Goal: Task Accomplishment & Management: Complete application form

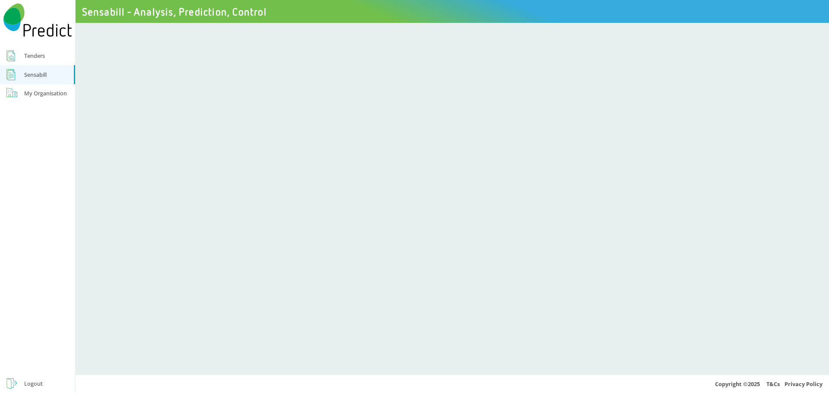
click at [31, 57] on div "Tenders" at bounding box center [34, 56] width 21 height 10
click at [35, 56] on div "Tenders" at bounding box center [34, 56] width 21 height 10
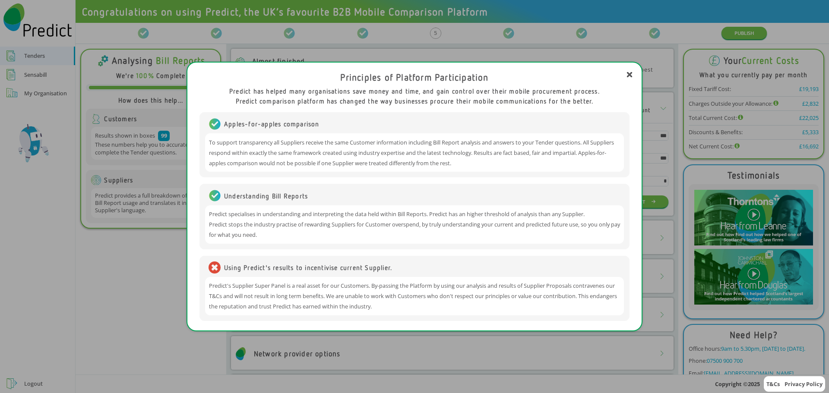
click at [163, 330] on div "Principles of Platform Participation Predict has helped many organisations save…" at bounding box center [414, 196] width 829 height 393
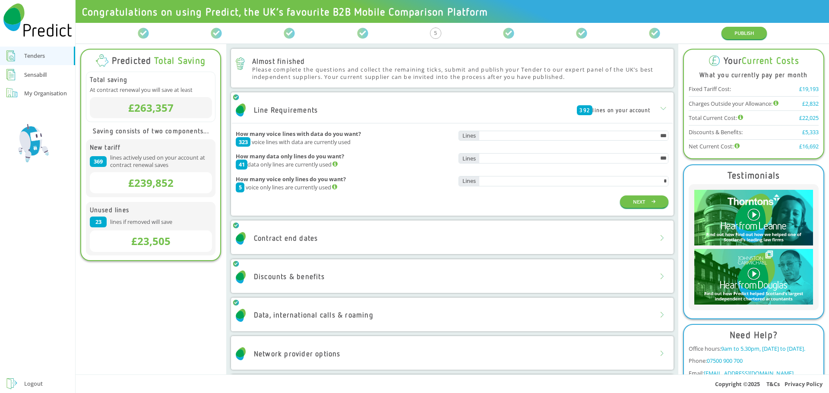
click at [325, 241] on div "Contract end dates" at bounding box center [452, 239] width 440 height 26
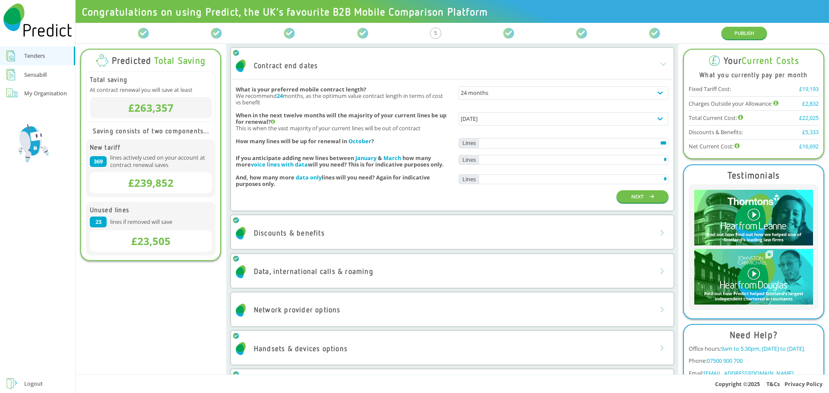
scroll to position [216, 0]
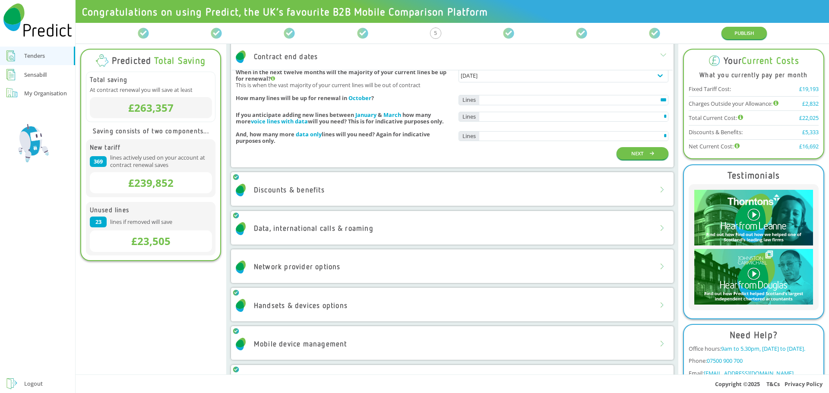
click at [338, 198] on div "Discounts & benefits" at bounding box center [452, 190] width 440 height 26
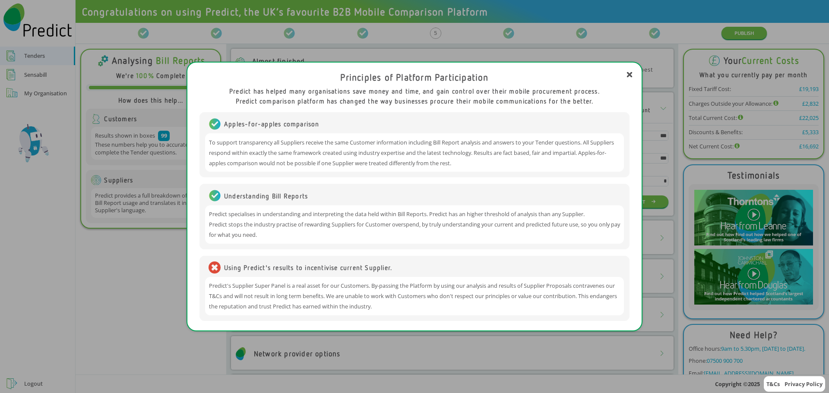
click at [164, 311] on div "Principles of Platform Participation Predict has helped many organisations save…" at bounding box center [414, 196] width 829 height 393
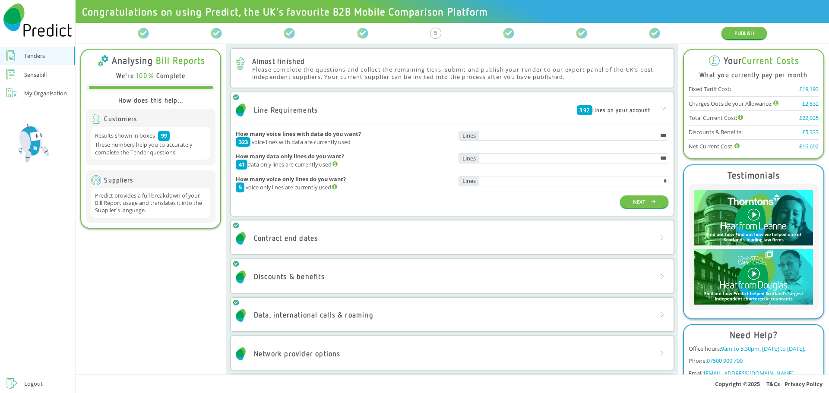
click at [40, 72] on div "Sensabill" at bounding box center [35, 75] width 22 height 10
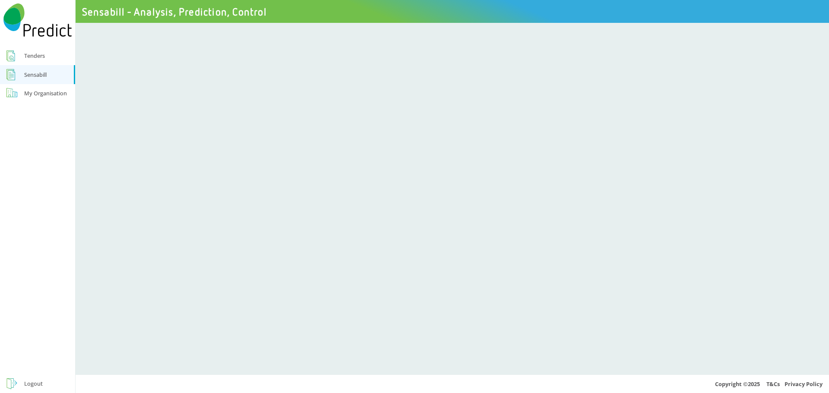
click at [38, 56] on div "Tenders" at bounding box center [34, 56] width 21 height 10
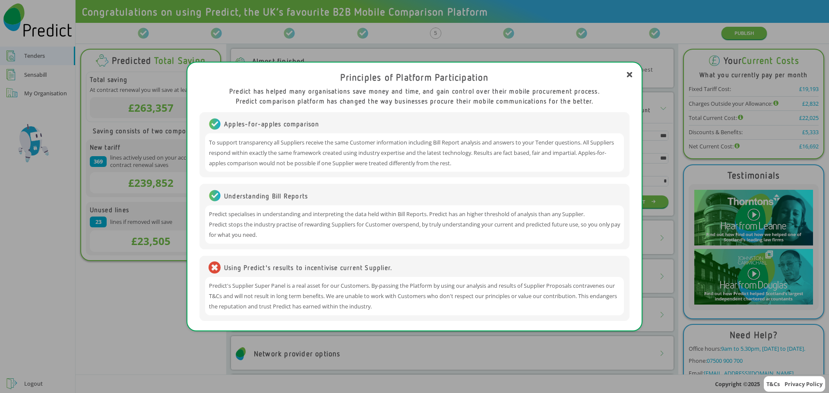
click at [149, 302] on div "Principles of Platform Participation Predict has helped many organisations save…" at bounding box center [414, 196] width 829 height 393
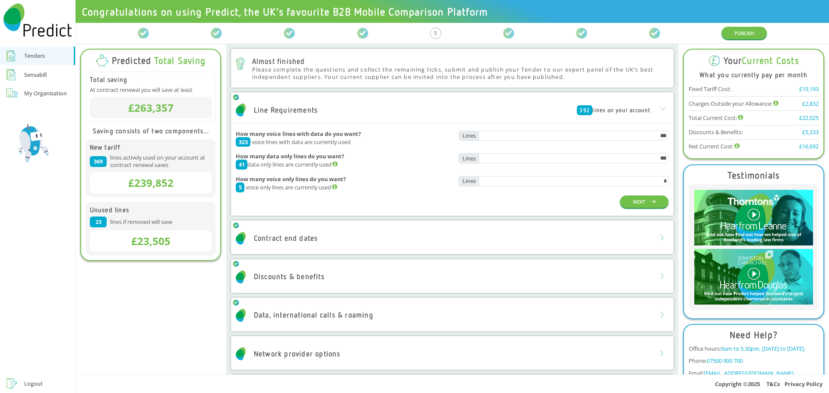
click at [329, 272] on div "Discounts & benefits" at bounding box center [452, 277] width 440 height 26
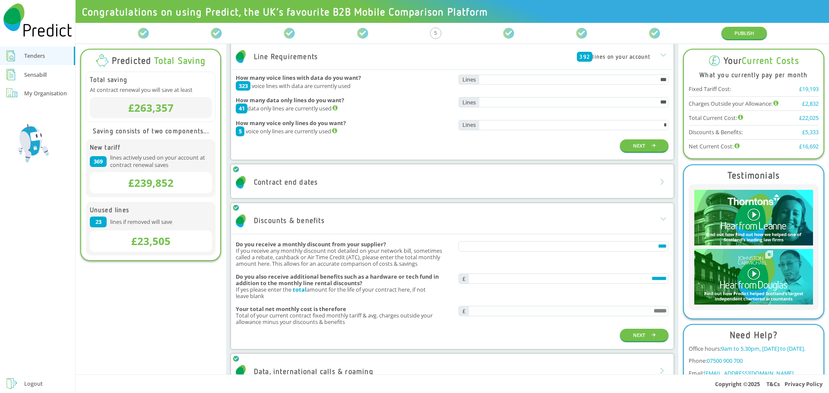
scroll to position [43, 0]
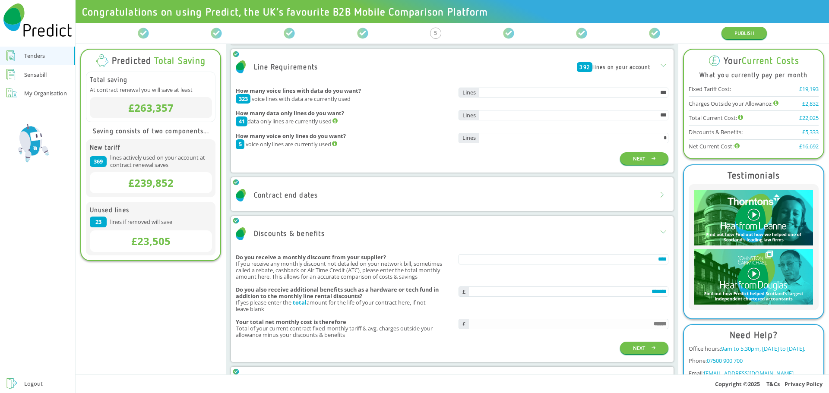
click at [519, 196] on div "Contract end dates" at bounding box center [452, 196] width 440 height 26
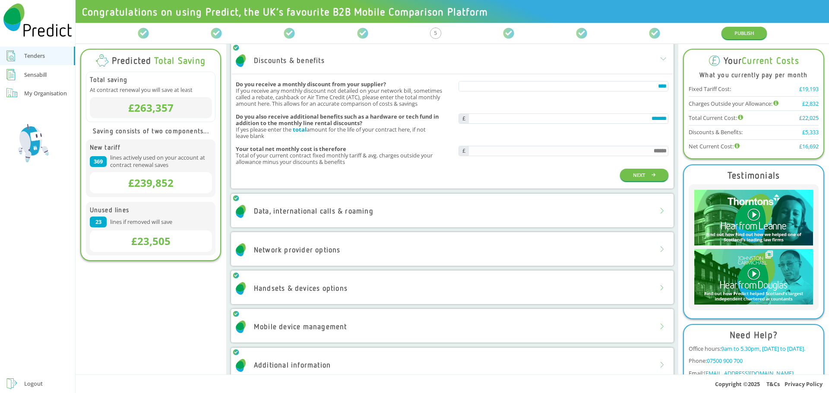
scroll to position [389, 0]
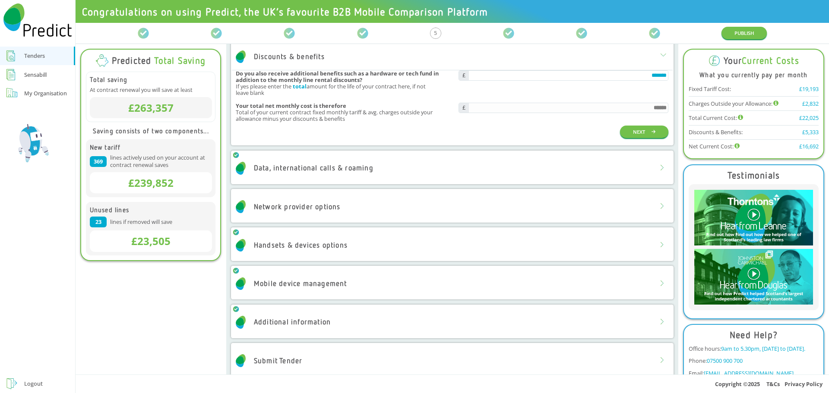
click at [468, 173] on div "Data, international calls & roaming" at bounding box center [452, 168] width 440 height 26
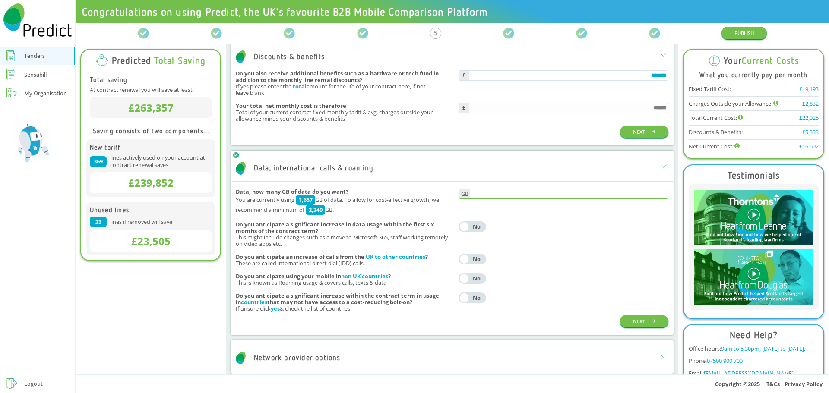
click at [637, 193] on input "text" at bounding box center [569, 193] width 198 height 9
type input "*****"
click at [620, 224] on div "Yes No" at bounding box center [563, 226] width 210 height 11
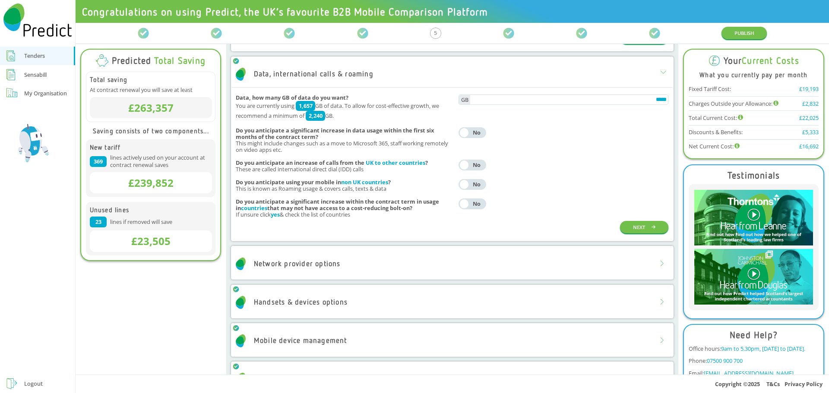
scroll to position [553, 0]
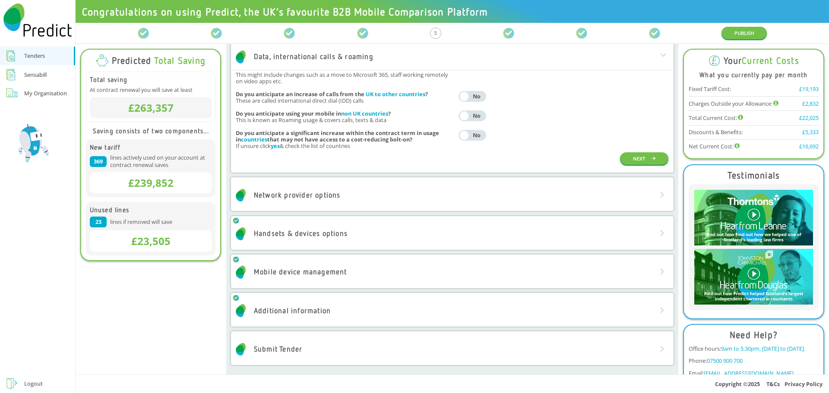
click at [286, 197] on div "Network provider options" at bounding box center [297, 195] width 87 height 8
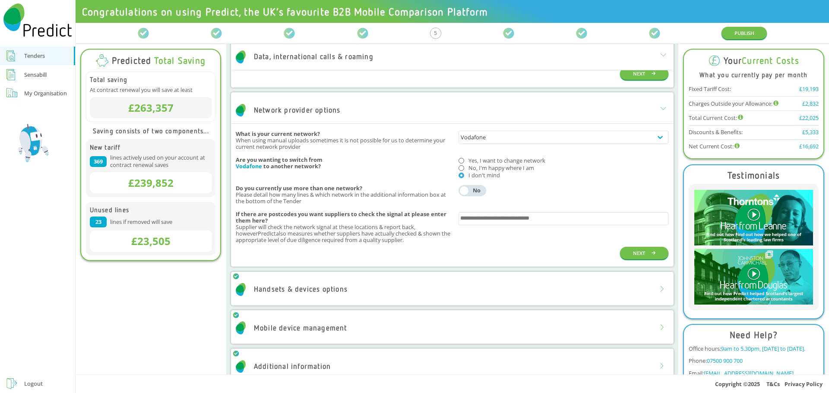
scroll to position [639, 0]
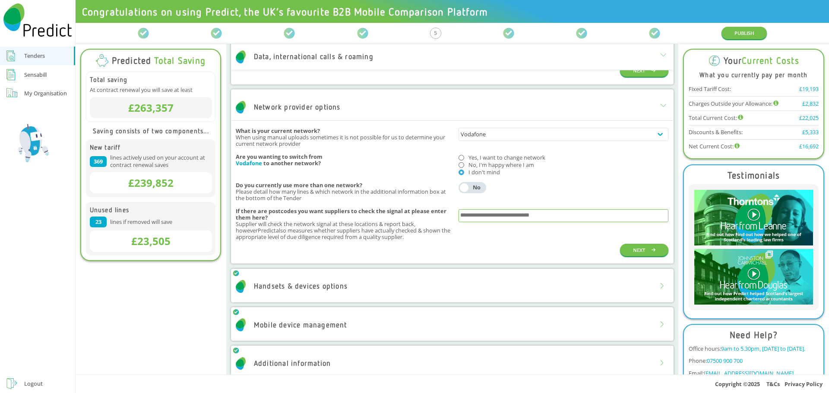
click at [474, 218] on input "text" at bounding box center [563, 216] width 207 height 10
click at [331, 286] on div "Handsets & devices options" at bounding box center [301, 286] width 94 height 8
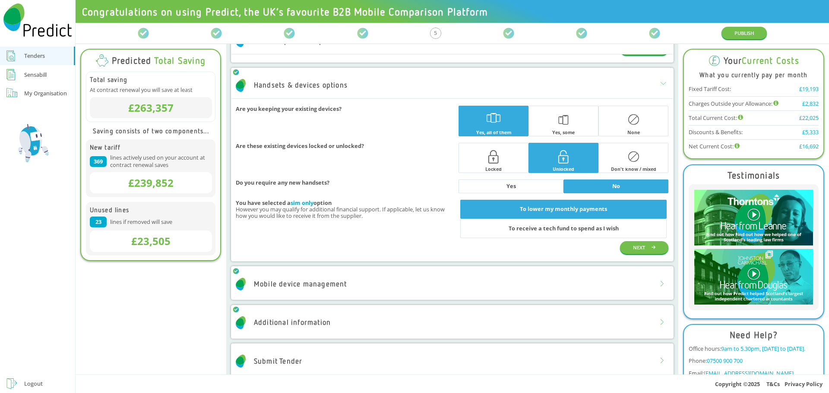
scroll to position [854, 0]
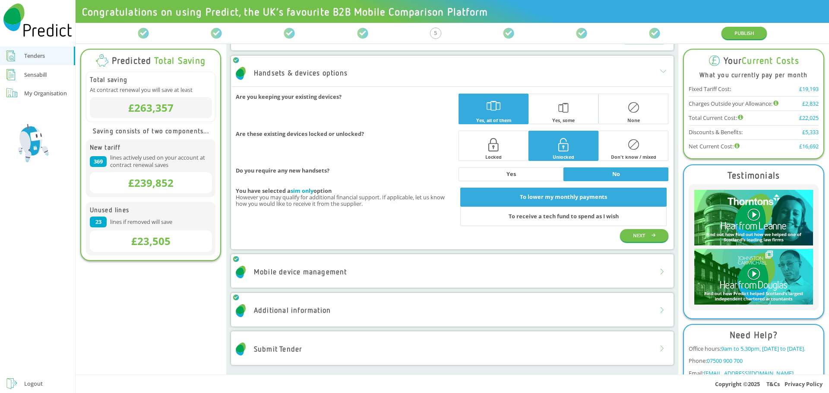
click at [370, 269] on div "Mobile device management" at bounding box center [452, 272] width 440 height 26
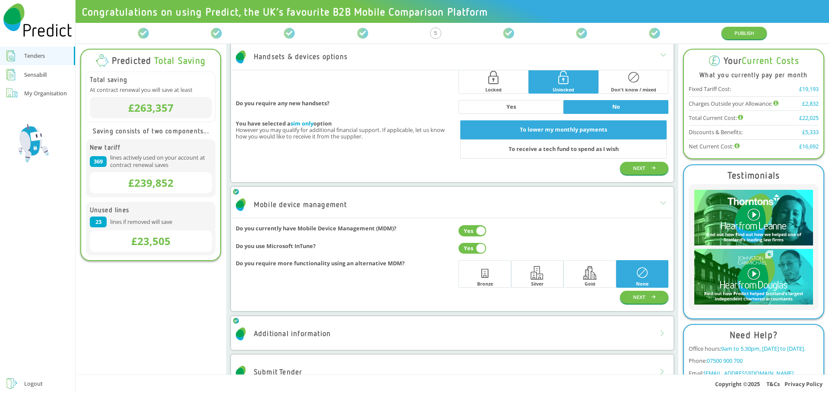
scroll to position [945, 0]
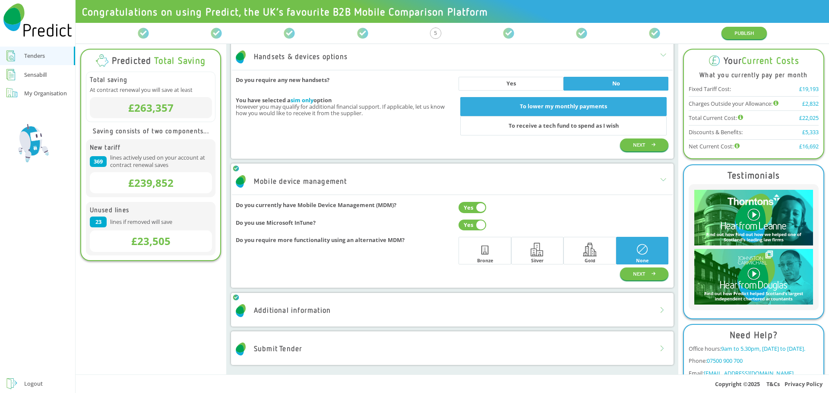
click at [359, 319] on div "Additional information" at bounding box center [452, 311] width 440 height 26
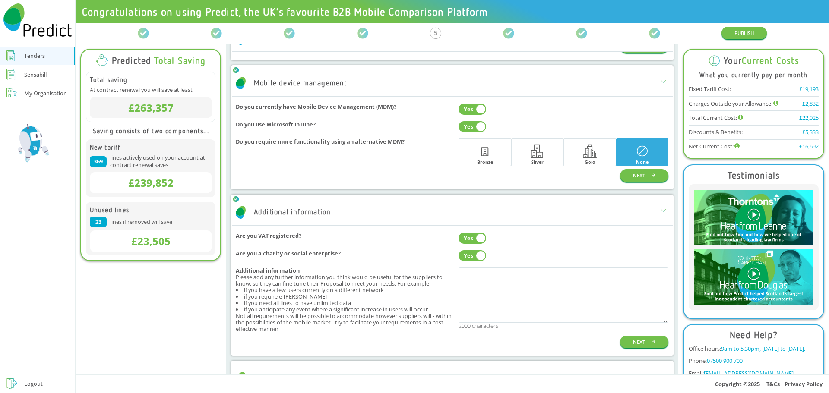
scroll to position [1073, 0]
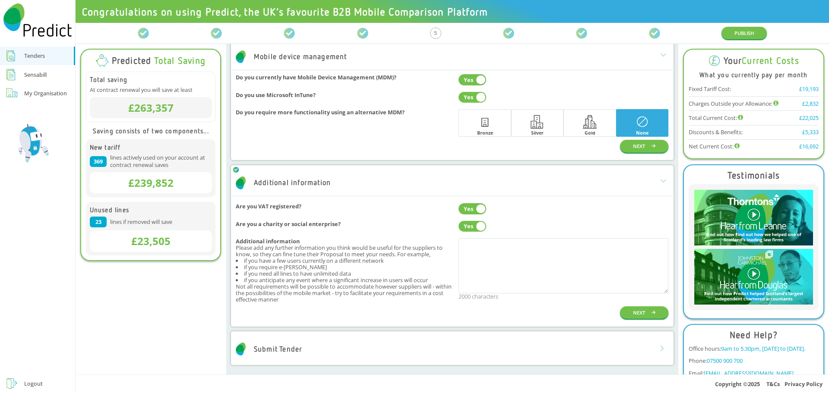
click at [466, 228] on div "Yes" at bounding box center [469, 227] width 14 height 6
click at [466, 252] on textarea at bounding box center [563, 265] width 210 height 55
type textarea "*"
drag, startPoint x: 500, startPoint y: 254, endPoint x: 483, endPoint y: 244, distance: 19.7
click at [499, 253] on textarea "**********" at bounding box center [561, 265] width 207 height 55
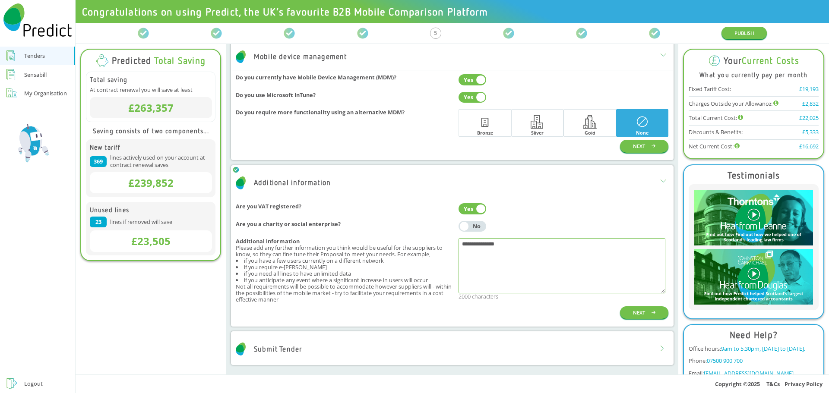
drag, startPoint x: 472, startPoint y: 243, endPoint x: 484, endPoint y: 257, distance: 19.0
click at [484, 257] on textarea "**********" at bounding box center [561, 265] width 207 height 55
drag, startPoint x: 475, startPoint y: 240, endPoint x: 510, endPoint y: 265, distance: 43.4
click at [510, 265] on textarea "**********" at bounding box center [561, 265] width 207 height 55
click at [232, 272] on div "**********" at bounding box center [452, 245] width 443 height 161
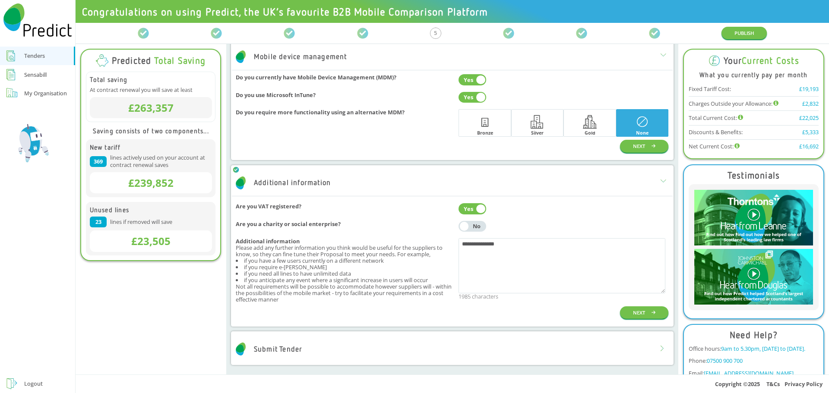
drag, startPoint x: 497, startPoint y: 246, endPoint x: 439, endPoint y: 247, distance: 57.4
click at [439, 247] on div "**********" at bounding box center [452, 270] width 433 height 71
paste textarea "**********"
type textarea "**********"
click at [501, 316] on div "NEXT" at bounding box center [452, 313] width 433 height 13
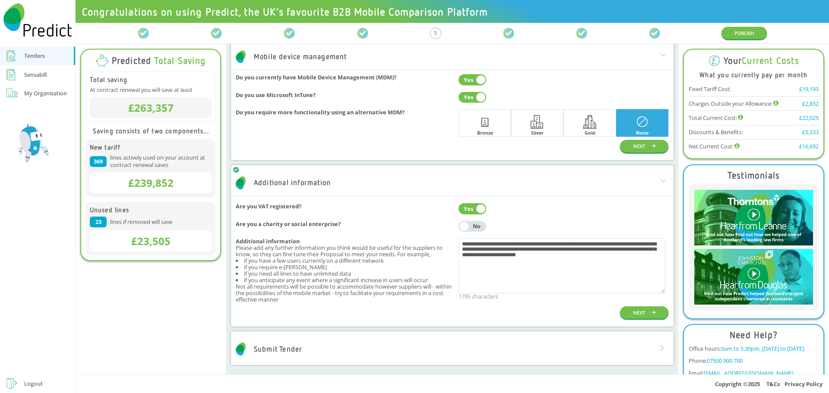
click at [430, 349] on div "Submit Tender" at bounding box center [452, 349] width 440 height 26
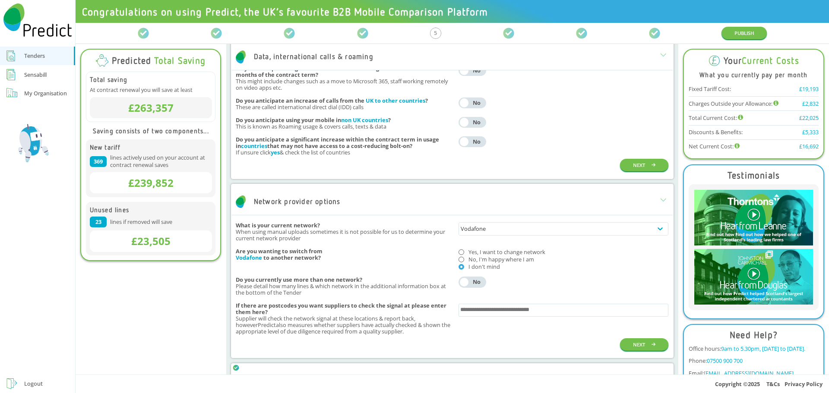
scroll to position [604, 0]
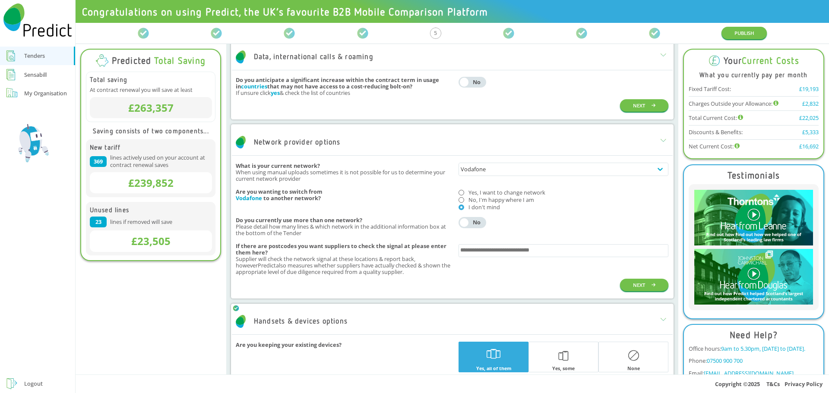
click at [464, 278] on div "If there are postcodes you want suppliers to check the signal at please enter t…" at bounding box center [452, 259] width 433 height 39
click at [477, 250] on input "text" at bounding box center [563, 251] width 207 height 10
click at [492, 269] on div "*******" at bounding box center [563, 259] width 210 height 32
click at [465, 254] on input "*******" at bounding box center [563, 251] width 207 height 10
type input "******"
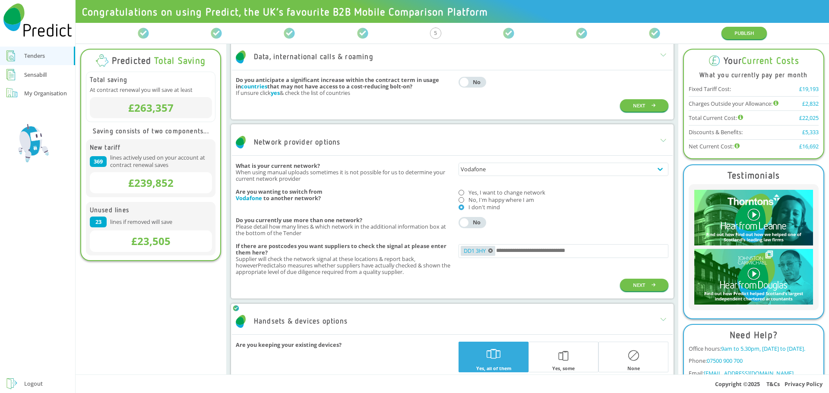
click at [532, 273] on div "DD1 3HY" at bounding box center [563, 259] width 210 height 32
click at [638, 288] on button "NEXT" at bounding box center [644, 285] width 49 height 13
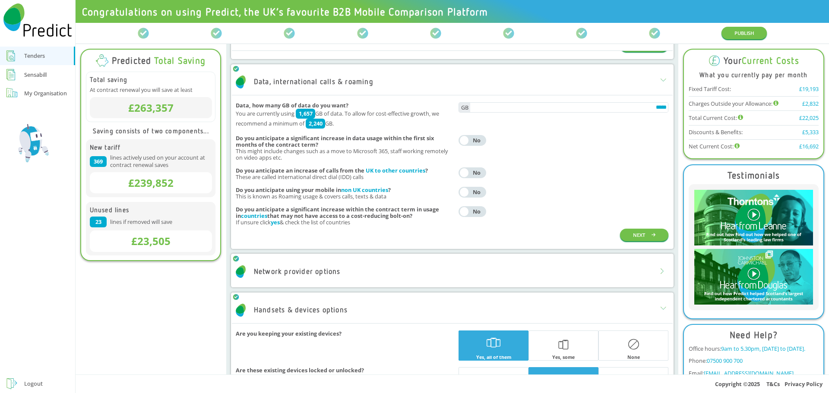
scroll to position [432, 0]
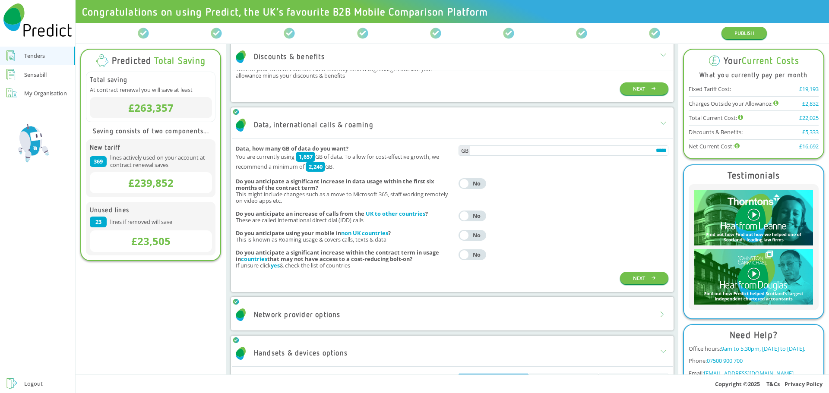
click at [629, 182] on div "Yes No" at bounding box center [563, 183] width 210 height 11
click at [623, 154] on input "*****" at bounding box center [569, 150] width 198 height 9
click at [620, 190] on div "Yes No" at bounding box center [563, 183] width 210 height 11
click at [626, 168] on div "*****" at bounding box center [563, 158] width 210 height 26
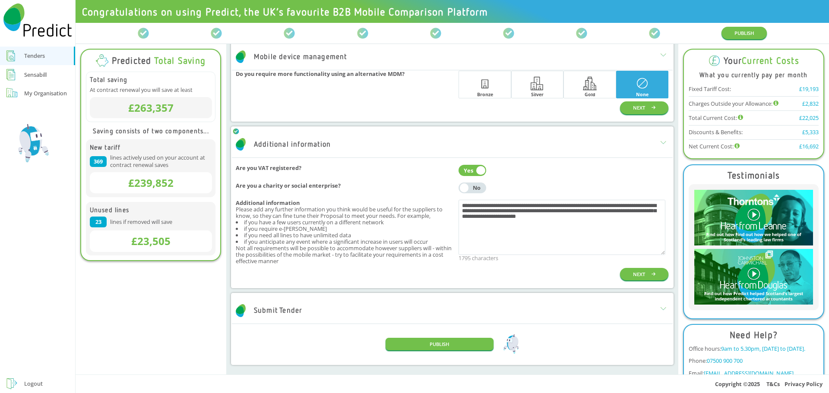
scroll to position [971, 0]
click at [442, 342] on button "PUBLISH" at bounding box center [440, 344] width 108 height 13
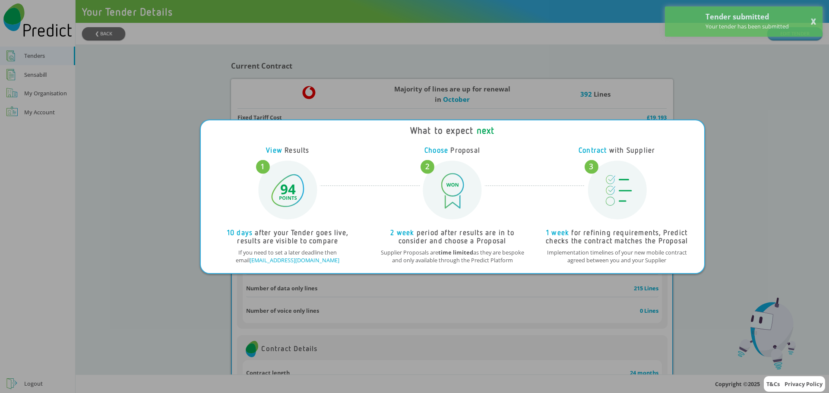
click at [161, 126] on div "What to expect next View Results 10 days after your Tender goes live, results a…" at bounding box center [414, 196] width 829 height 393
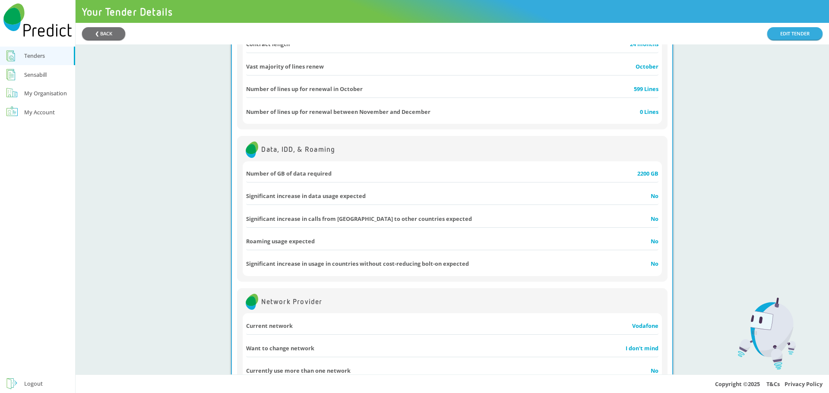
scroll to position [302, 0]
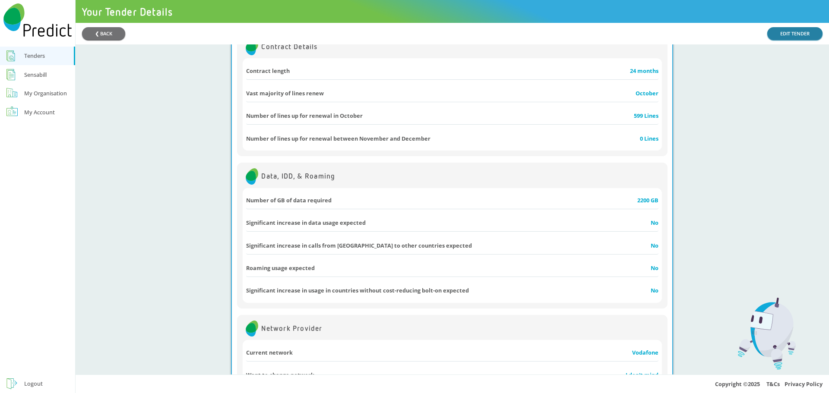
click at [787, 35] on link "EDIT TENDER" at bounding box center [794, 33] width 55 height 13
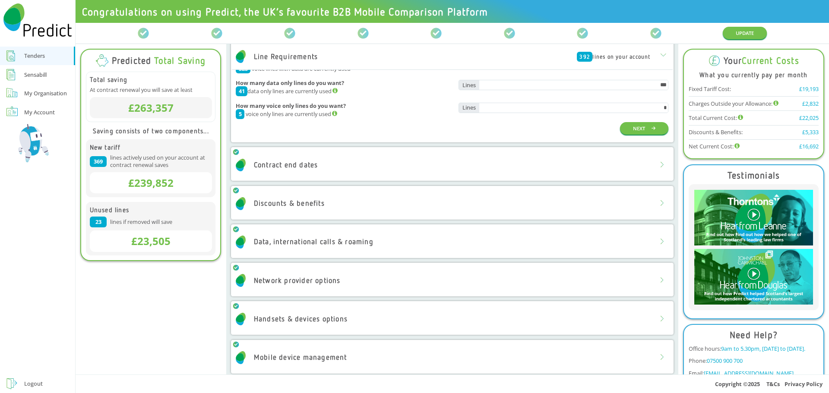
scroll to position [86, 0]
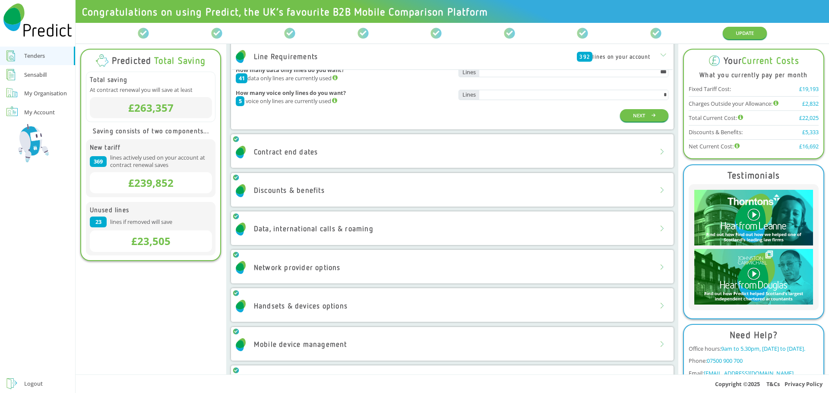
click at [308, 230] on div "Data, international calls & roaming" at bounding box center [314, 229] width 120 height 8
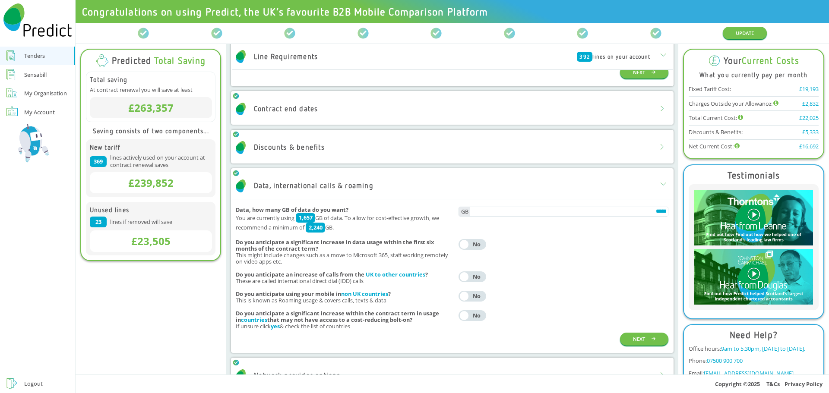
scroll to position [173, 0]
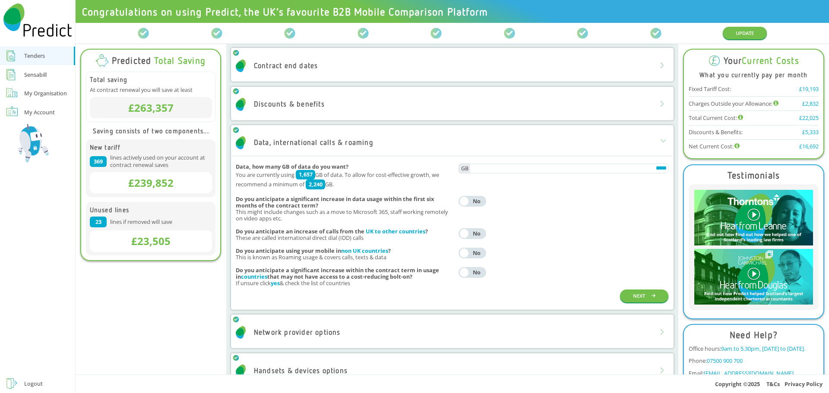
click at [474, 254] on div "No" at bounding box center [477, 253] width 14 height 6
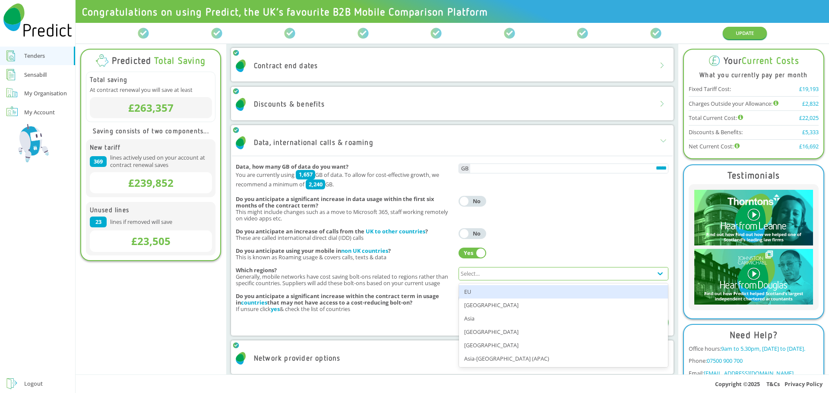
click at [474, 275] on div "Select..." at bounding box center [470, 274] width 19 height 6
click at [475, 294] on div "EU" at bounding box center [563, 291] width 209 height 13
click at [497, 272] on div "EU" at bounding box center [555, 274] width 193 height 12
click at [493, 290] on div "Africa" at bounding box center [563, 291] width 209 height 13
click at [517, 273] on div "EU Africa" at bounding box center [555, 274] width 193 height 12
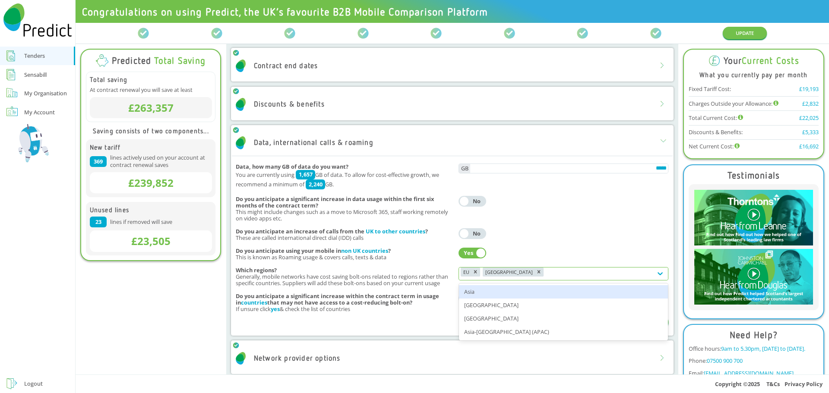
click at [509, 294] on div "Asia" at bounding box center [563, 291] width 209 height 13
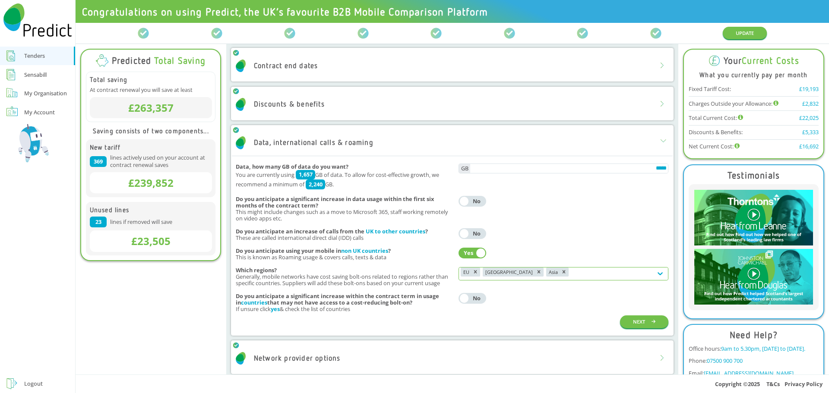
click at [547, 271] on div "EU Africa Asia" at bounding box center [555, 274] width 193 height 12
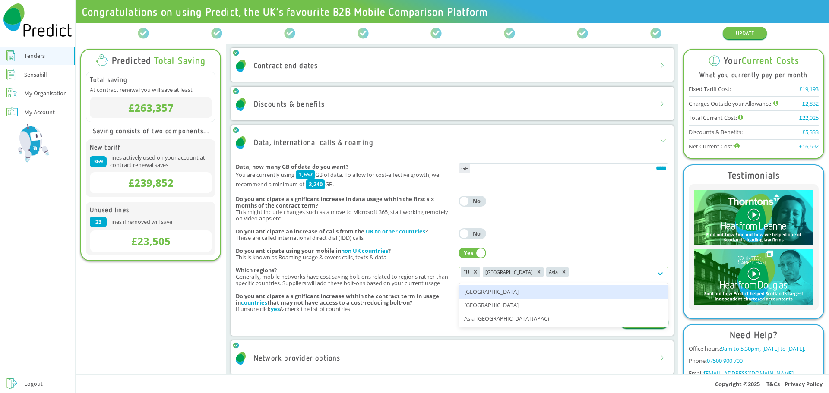
click at [522, 291] on div "South America" at bounding box center [563, 291] width 209 height 13
click at [602, 272] on div "EU Africa Asia South America" at bounding box center [555, 274] width 193 height 12
click at [541, 291] on div "North America" at bounding box center [563, 291] width 209 height 13
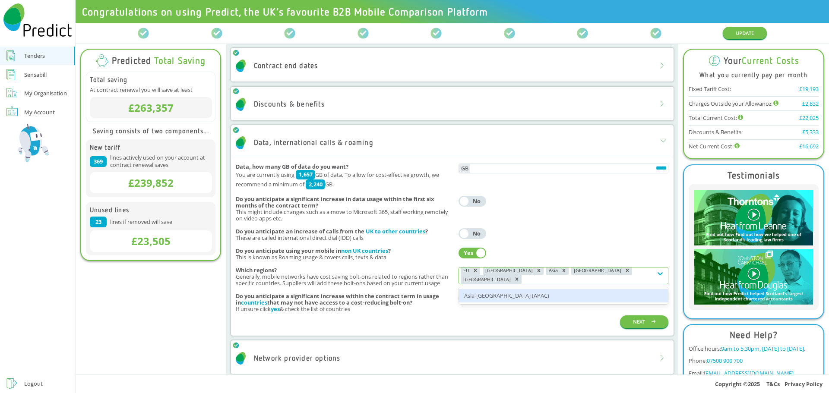
click at [639, 272] on div "EU Africa Asia South America North America" at bounding box center [555, 277] width 193 height 19
click at [504, 295] on div "Asia-Pacific Region (APAC)" at bounding box center [563, 295] width 209 height 13
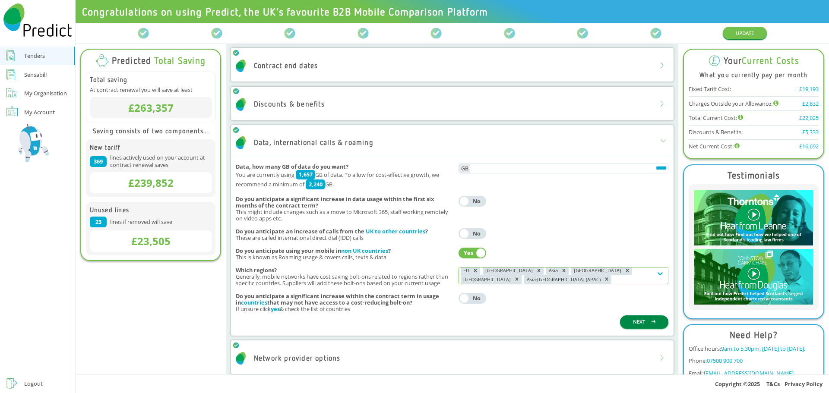
click at [636, 328] on button "NEXT" at bounding box center [644, 322] width 49 height 13
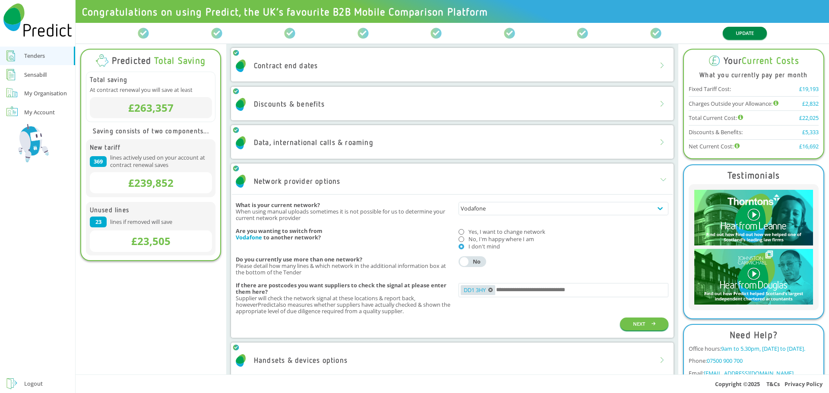
click at [752, 32] on button "UPDATE" at bounding box center [745, 33] width 44 height 13
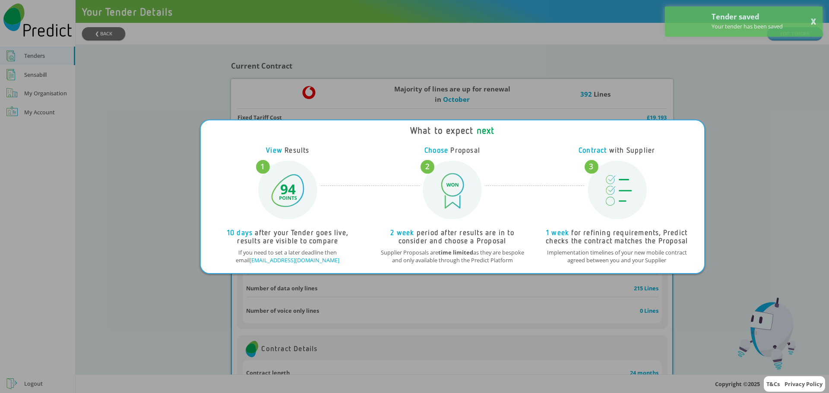
click at [357, 109] on div "What to expect next View Results 10 days after your Tender goes live, results a…" at bounding box center [414, 196] width 829 height 393
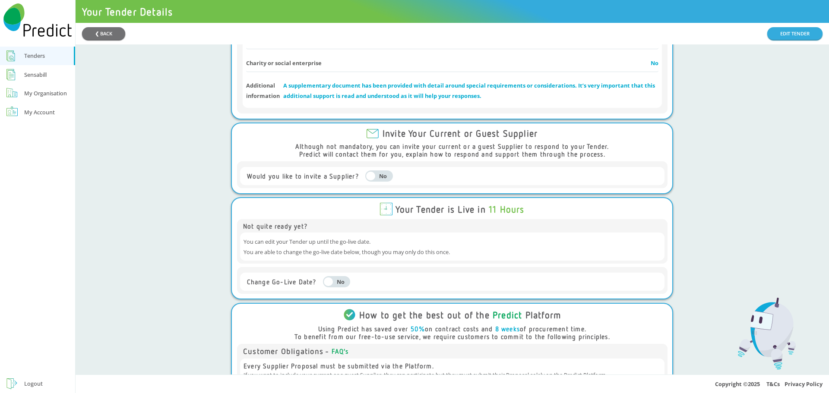
scroll to position [1079, 0]
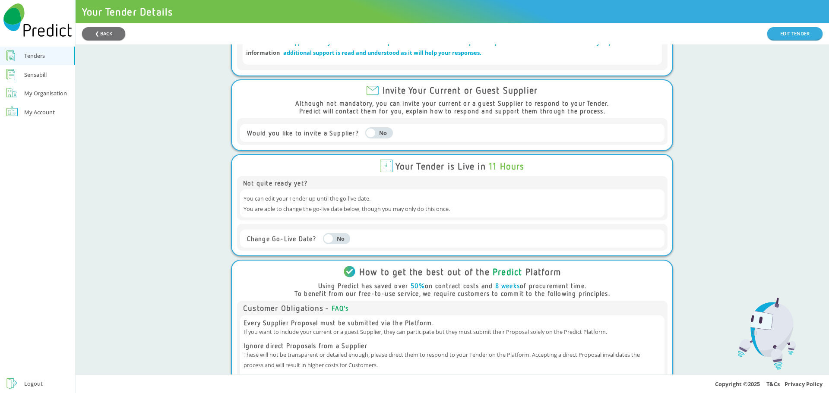
click at [340, 236] on div "No" at bounding box center [341, 239] width 14 height 6
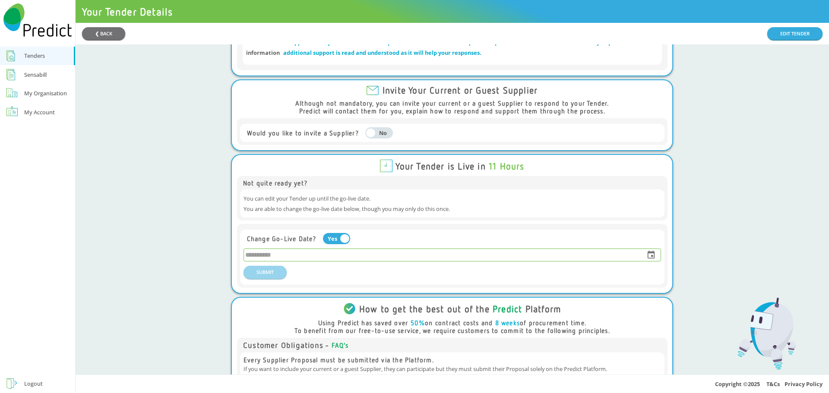
click at [270, 249] on input "tel" at bounding box center [441, 255] width 395 height 12
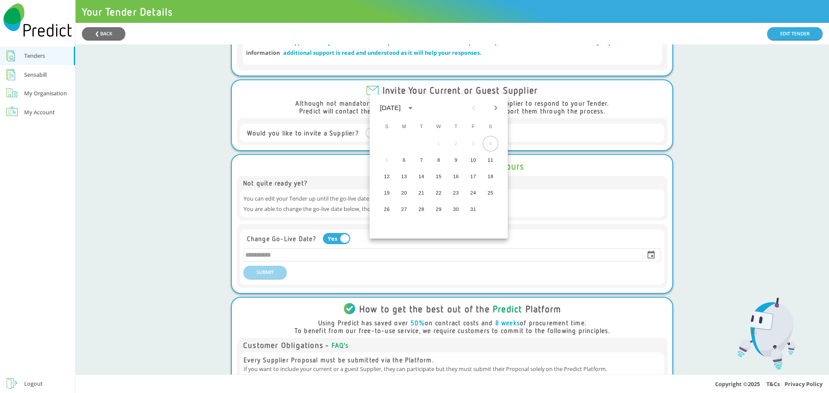
click at [491, 145] on div "1 2 3 4" at bounding box center [439, 144] width 138 height 16
click at [384, 163] on div "5 6 7 8 9 10 11" at bounding box center [439, 160] width 138 height 16
click at [387, 159] on div "5 6 7 8 9 10 11" at bounding box center [439, 160] width 138 height 16
click at [493, 143] on div "1 2 3 4" at bounding box center [439, 144] width 138 height 16
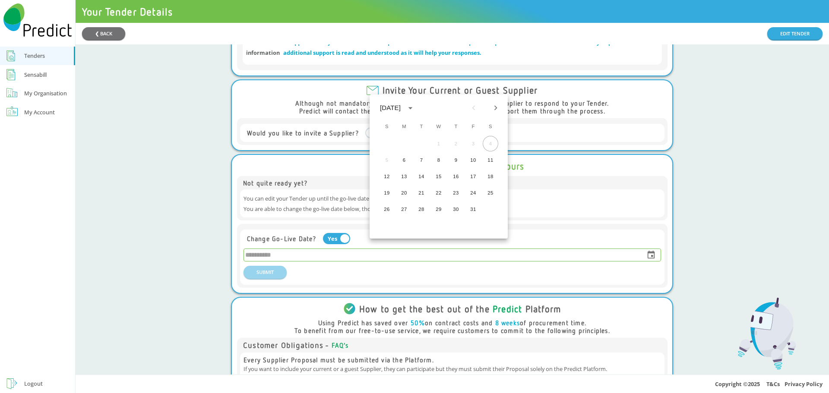
click at [287, 249] on input "tel" at bounding box center [441, 255] width 395 height 12
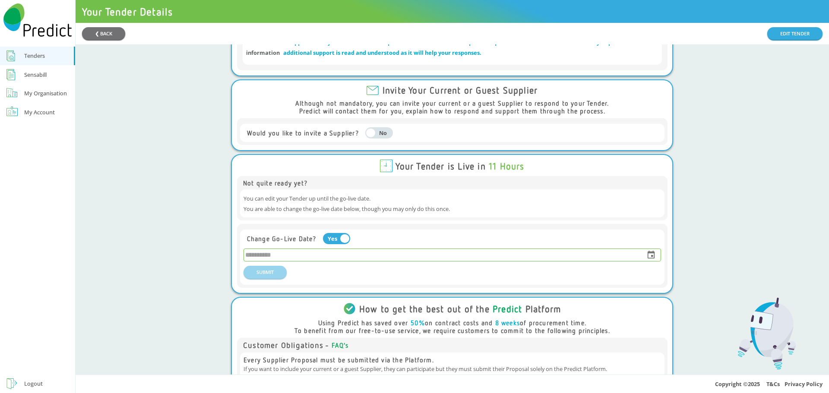
click at [288, 249] on input "tel" at bounding box center [441, 255] width 395 height 12
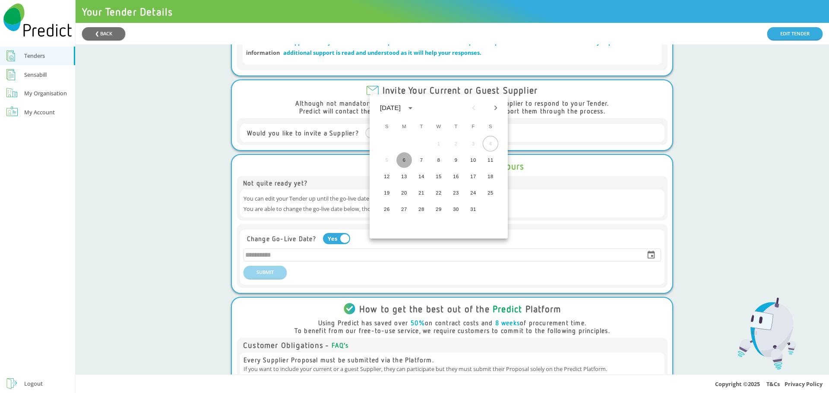
click at [405, 160] on button "6" at bounding box center [404, 160] width 16 height 16
type input "**********"
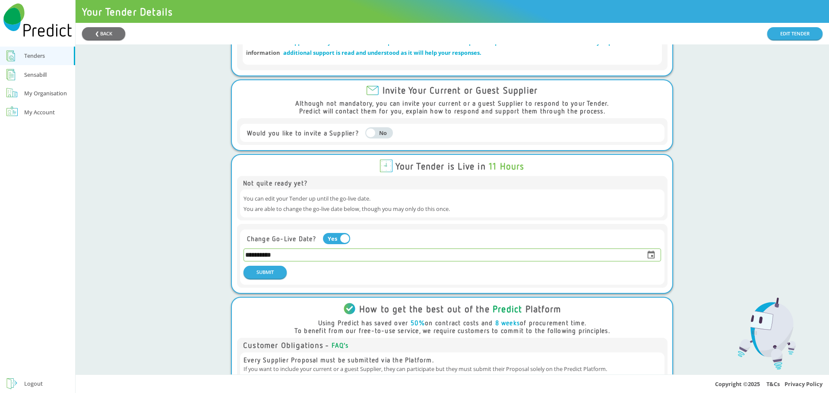
click at [320, 249] on input "**********" at bounding box center [441, 255] width 395 height 12
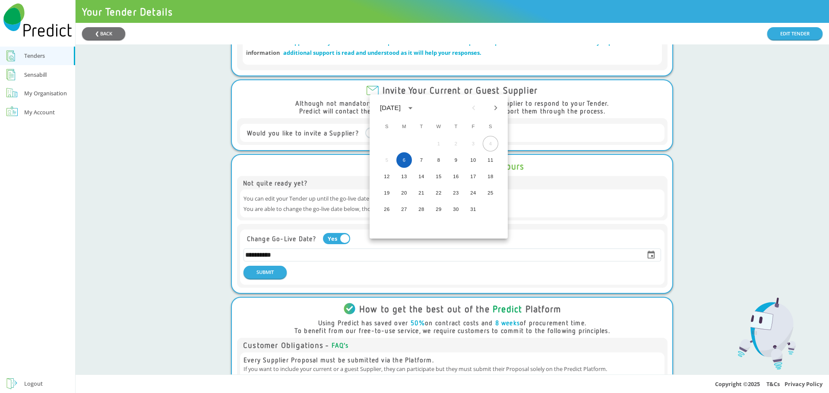
click at [404, 159] on button "6" at bounding box center [404, 160] width 16 height 16
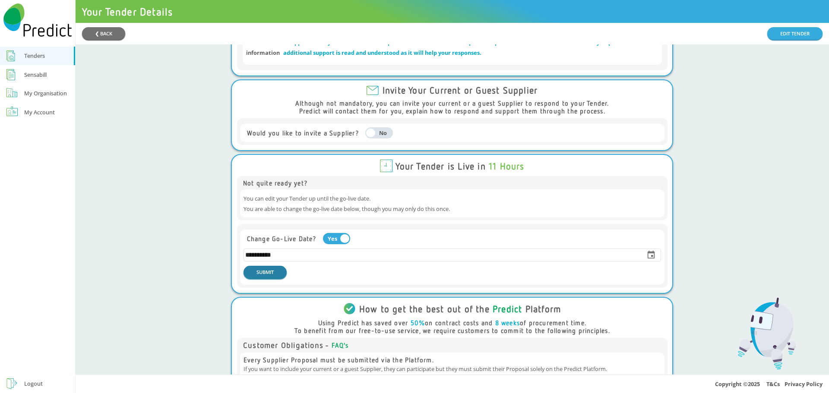
click at [266, 266] on button "SUBMIT" at bounding box center [264, 272] width 43 height 13
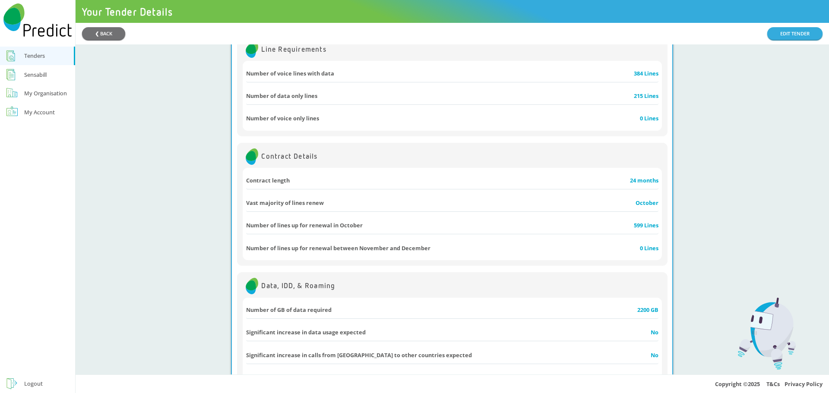
scroll to position [0, 0]
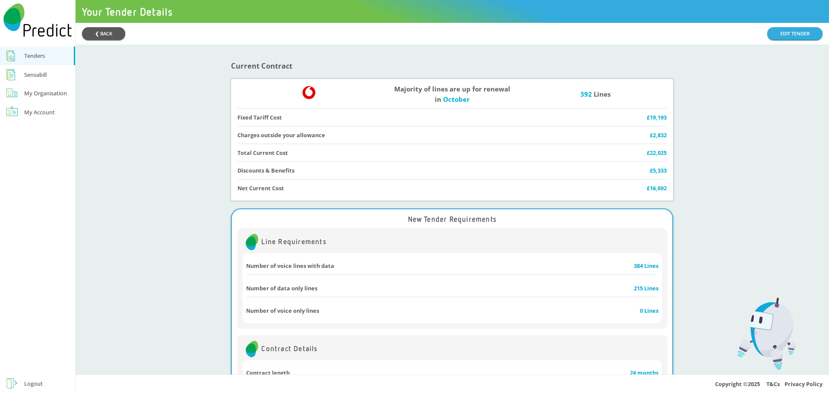
click at [103, 34] on button "❮ BACK" at bounding box center [103, 33] width 43 height 13
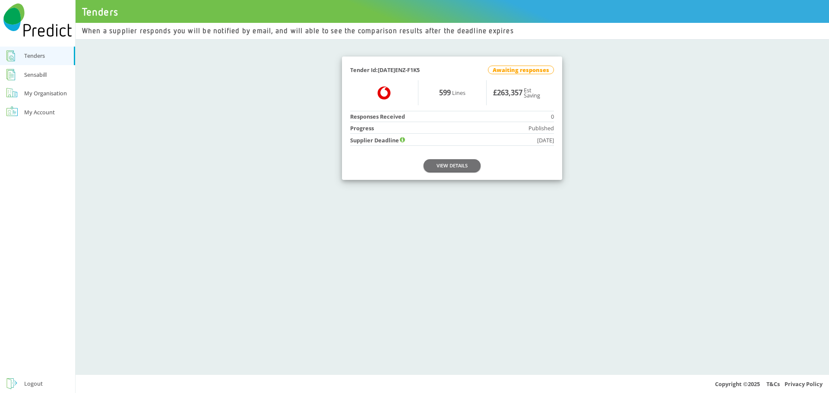
drag, startPoint x: 436, startPoint y: 72, endPoint x: 344, endPoint y: 70, distance: 92.8
click at [344, 70] on div "Tender Id: 2025-SEP-4ENZ-F1K5 Awaiting responses Vodafone Logo 599 Lines £263,3…" at bounding box center [452, 119] width 220 height 124
click at [348, 212] on div "When a supplier responds you will be notified by email, and will able to see th…" at bounding box center [452, 199] width 753 height 352
click at [38, 382] on div "Logout" at bounding box center [33, 384] width 19 height 10
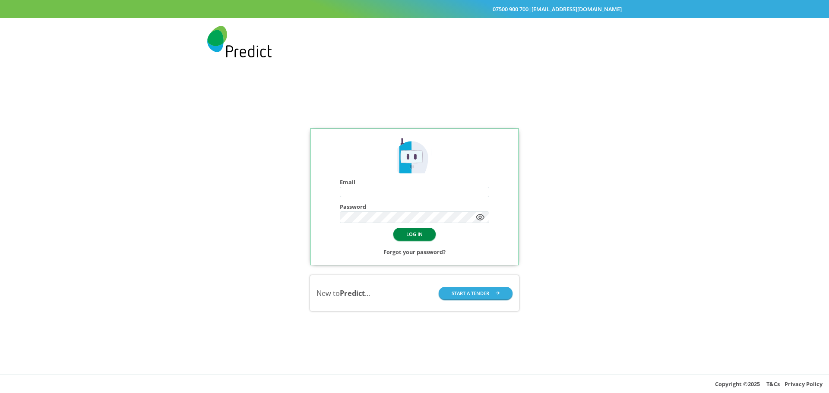
type input "**********"
click at [420, 233] on button "LOG IN" at bounding box center [414, 234] width 42 height 13
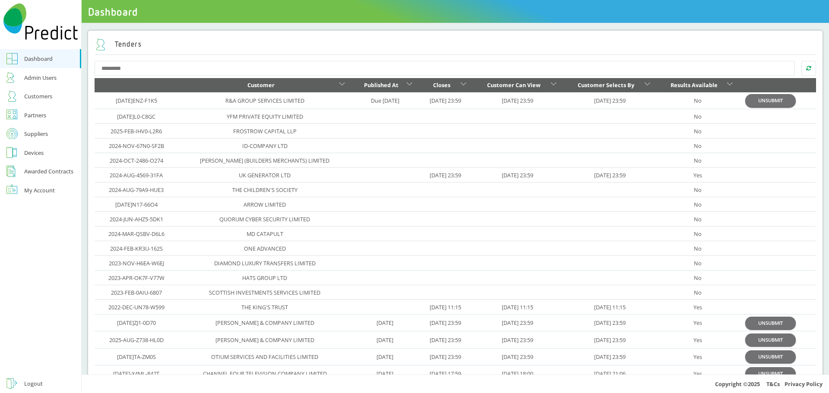
scroll to position [43, 0]
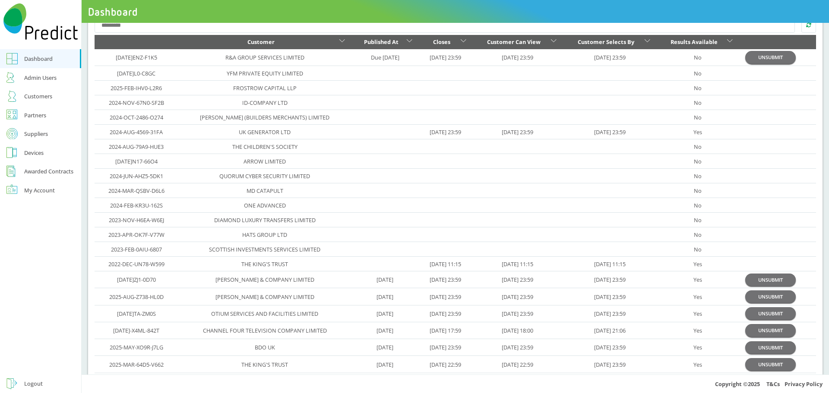
click at [35, 95] on div "Customers" at bounding box center [38, 96] width 28 height 10
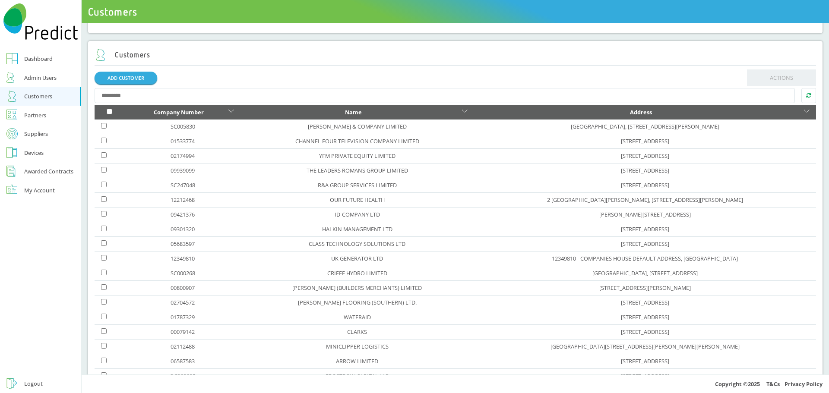
scroll to position [86, 0]
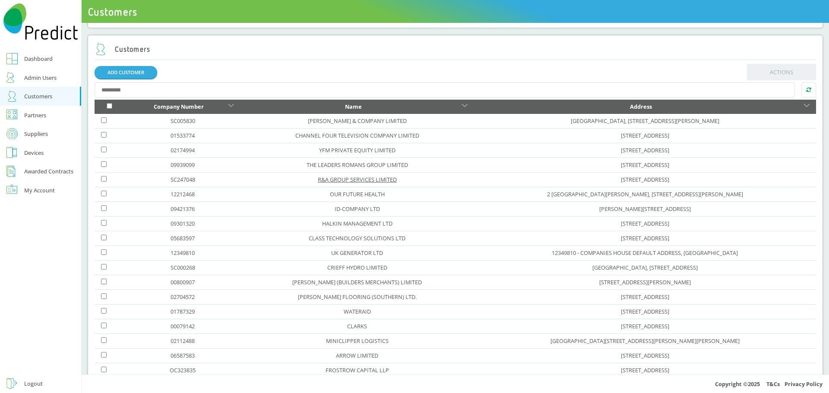
click at [318, 179] on link "R&A GROUP SERVICES LIMITED" at bounding box center [357, 180] width 79 height 8
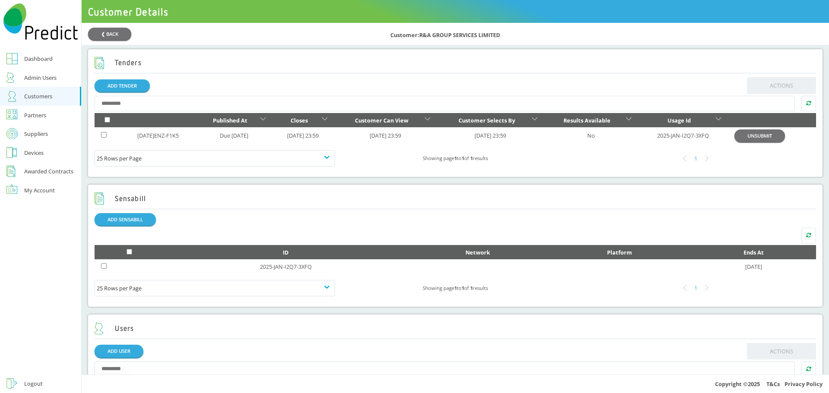
scroll to position [302, 0]
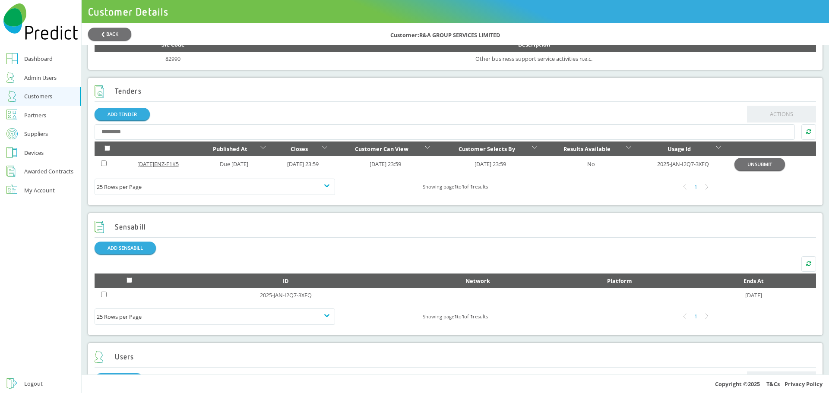
click at [165, 168] on link "[DATE]ENZ-F1K5" at bounding box center [157, 164] width 41 height 8
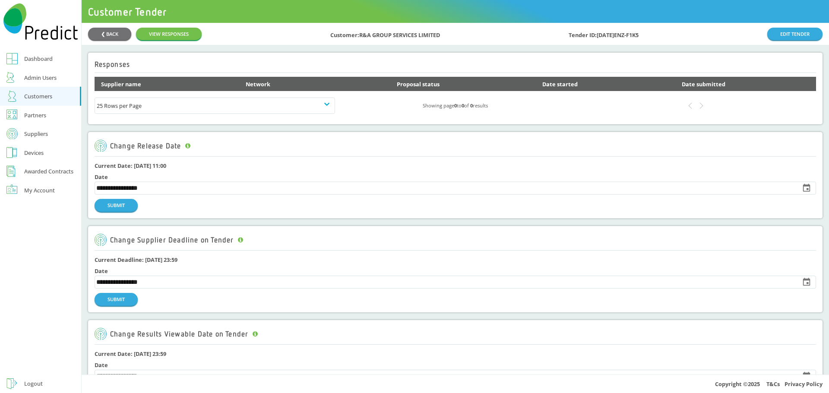
drag, startPoint x: 645, startPoint y: 35, endPoint x: 555, endPoint y: 36, distance: 90.2
click at [555, 36] on div "❮ BACK VIEW RESPONSES Customer: R&A GROUP SERVICES LIMITED Tender ID: [DATE]ENZ…" at bounding box center [455, 33] width 735 height 13
copy div "Tender ID: [DATE]ENZ-F1K5"
click at [368, 171] on div "**********" at bounding box center [456, 184] width 722 height 27
click at [154, 190] on input "**********" at bounding box center [445, 188] width 700 height 12
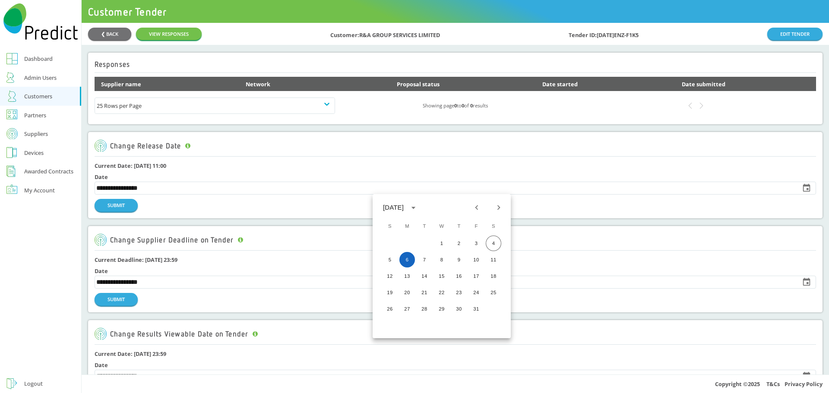
click at [404, 259] on button "6" at bounding box center [407, 260] width 16 height 16
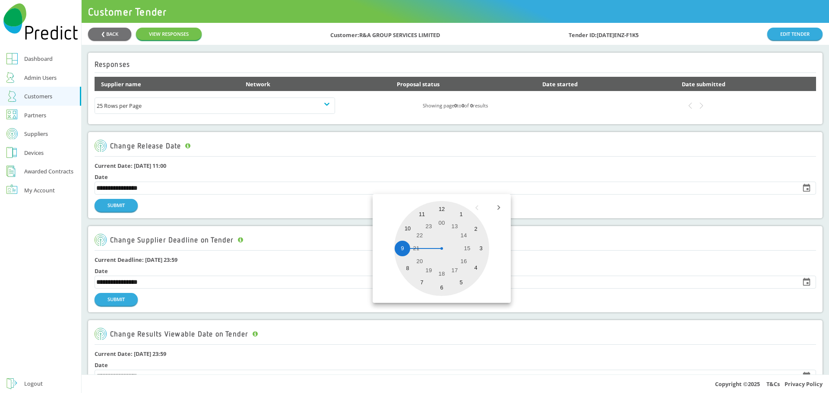
drag, startPoint x: 440, startPoint y: 209, endPoint x: 407, endPoint y: 251, distance: 53.8
click at [407, 251] on div at bounding box center [441, 248] width 95 height 95
type input "**********"
click at [122, 205] on button "SUBMIT" at bounding box center [116, 205] width 43 height 13
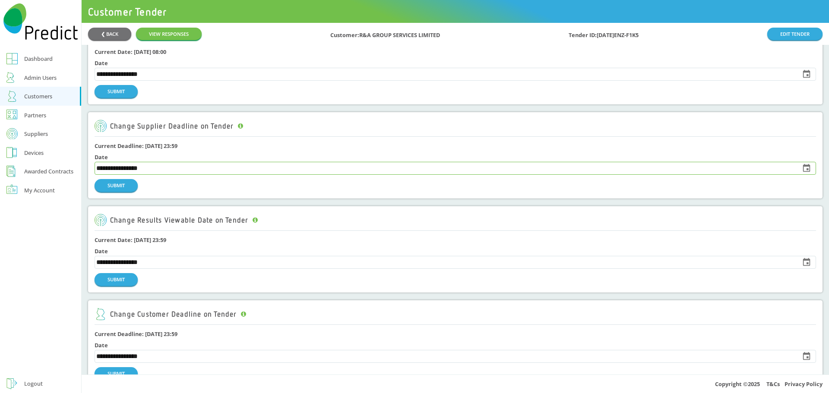
scroll to position [130, 0]
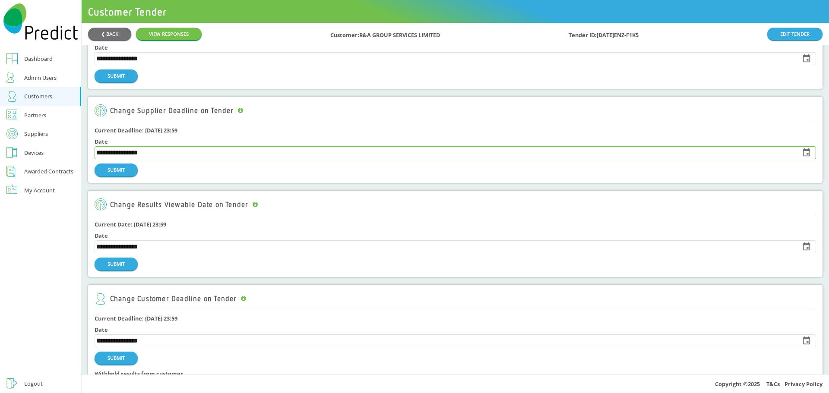
click at [120, 152] on input "**********" at bounding box center [445, 153] width 700 height 12
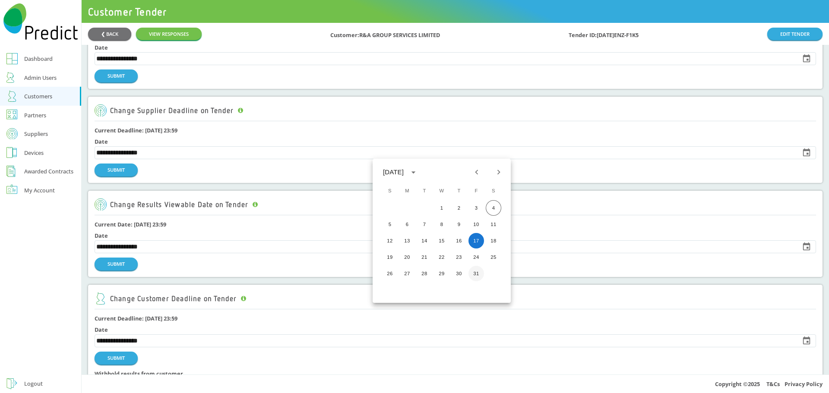
click at [475, 276] on button "31" at bounding box center [476, 274] width 16 height 16
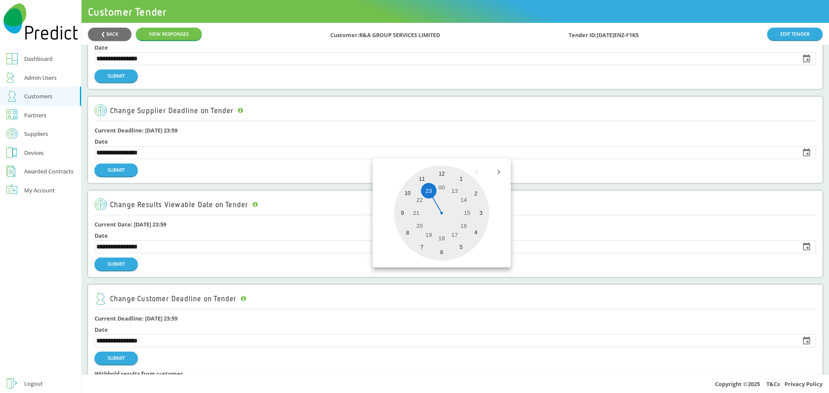
drag, startPoint x: 440, startPoint y: 185, endPoint x: 429, endPoint y: 188, distance: 11.9
click at [429, 188] on div at bounding box center [441, 213] width 95 height 95
type input "**********"
click at [438, 174] on div at bounding box center [441, 213] width 95 height 95
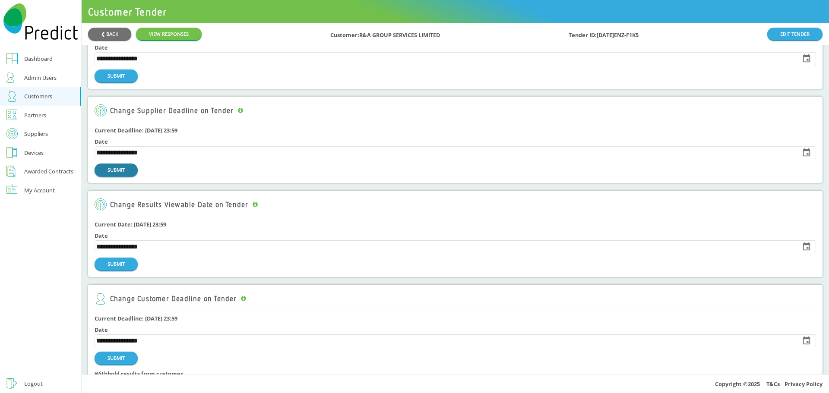
click at [121, 171] on button "SUBMIT" at bounding box center [116, 170] width 43 height 13
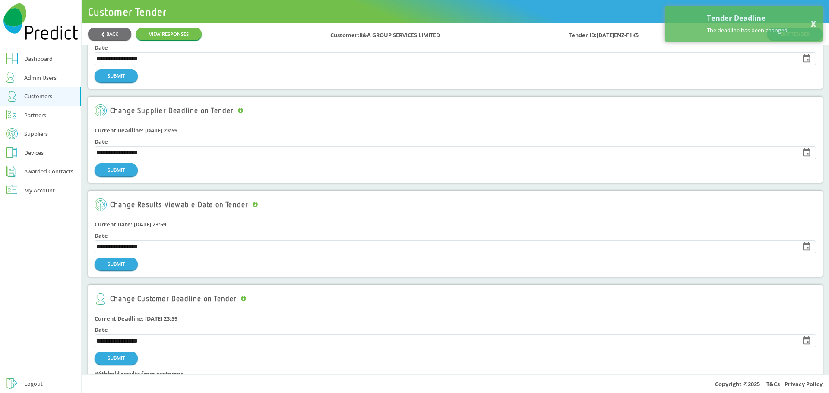
scroll to position [173, 0]
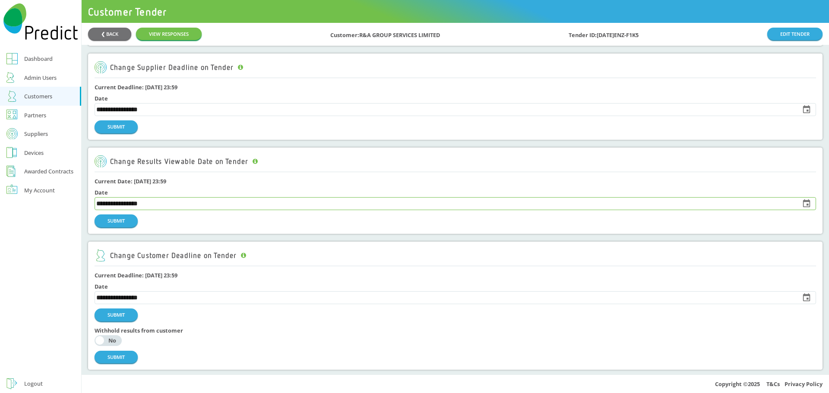
click at [108, 205] on input "**********" at bounding box center [445, 204] width 700 height 12
click at [500, 223] on icon "Next month" at bounding box center [498, 223] width 3 height 5
click at [424, 275] on button "4" at bounding box center [425, 276] width 16 height 16
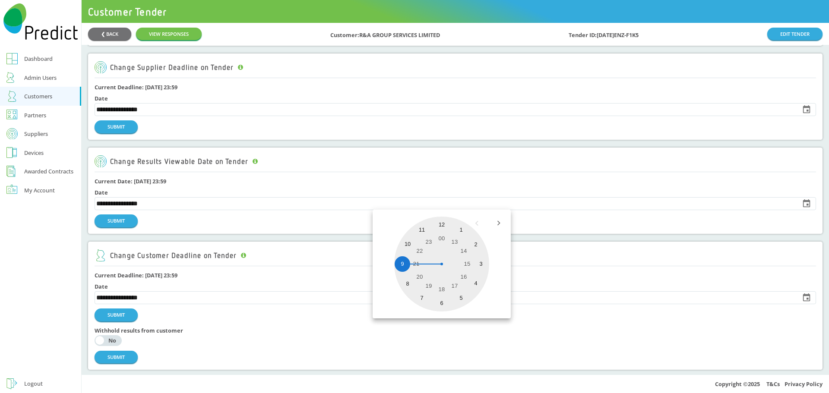
drag, startPoint x: 445, startPoint y: 237, endPoint x: 405, endPoint y: 264, distance: 47.8
click at [405, 264] on div at bounding box center [441, 264] width 95 height 95
click at [442, 224] on div at bounding box center [441, 264] width 95 height 95
type input "**********"
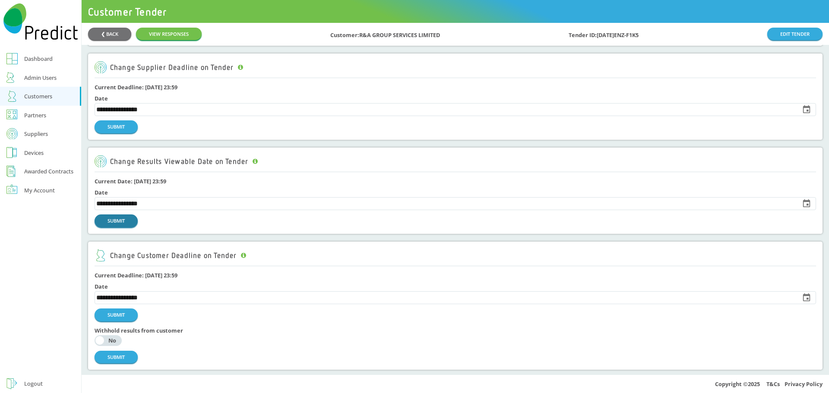
click at [117, 222] on button "SUBMIT" at bounding box center [116, 221] width 43 height 13
click at [126, 296] on input "**********" at bounding box center [445, 298] width 700 height 12
click at [477, 228] on button "14" at bounding box center [476, 230] width 16 height 16
type input "**********"
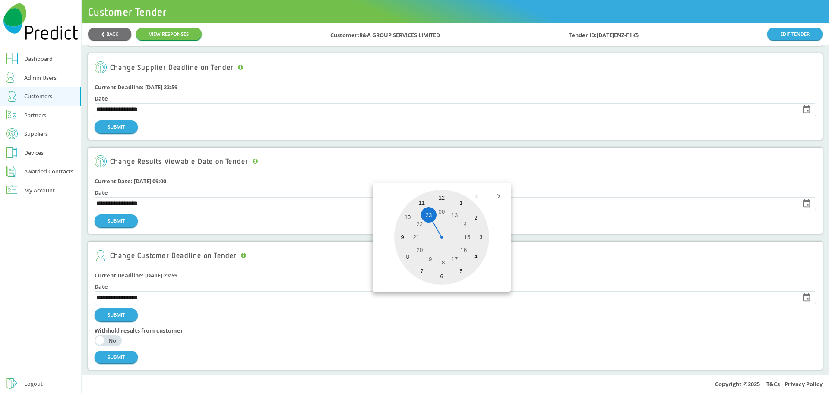
click at [428, 216] on div at bounding box center [441, 237] width 95 height 95
click at [124, 316] on button "SUBMIT" at bounding box center [116, 315] width 43 height 13
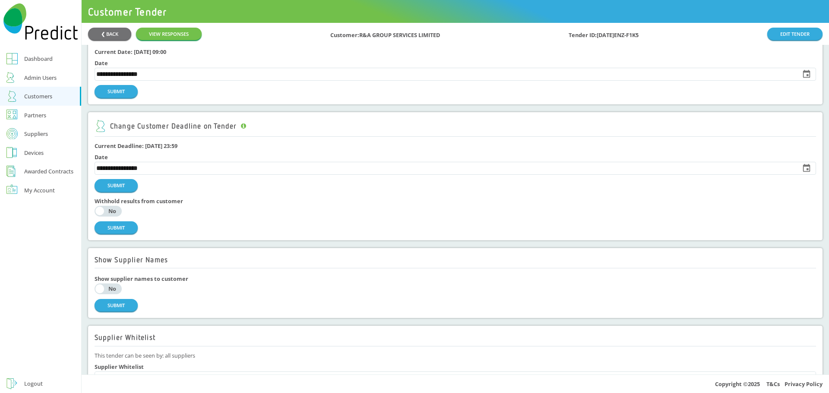
scroll to position [0, 0]
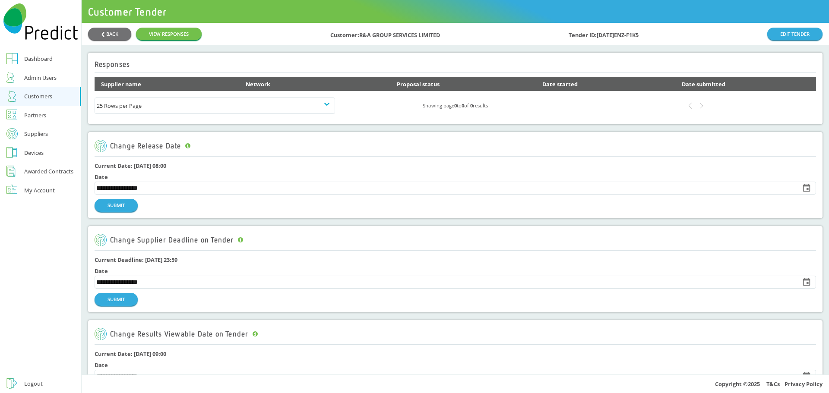
click at [29, 101] on div "Customers" at bounding box center [38, 96] width 28 height 10
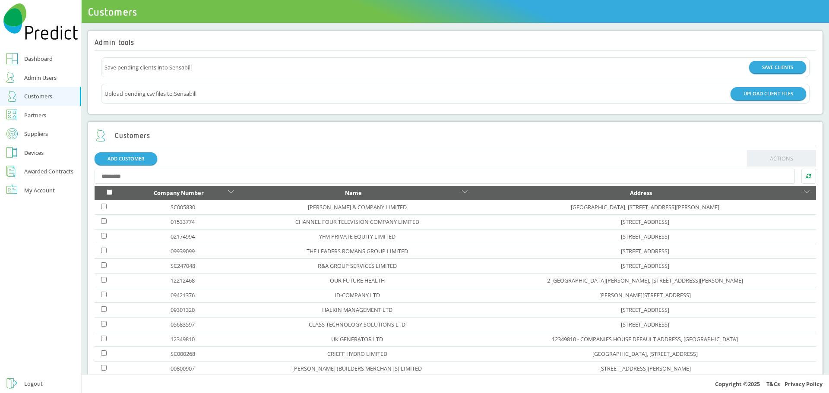
click at [39, 98] on div "Customers" at bounding box center [38, 96] width 28 height 10
click at [288, 131] on div "Customers" at bounding box center [456, 136] width 722 height 21
click at [318, 264] on link "R&A GROUP SERVICES LIMITED" at bounding box center [357, 266] width 79 height 8
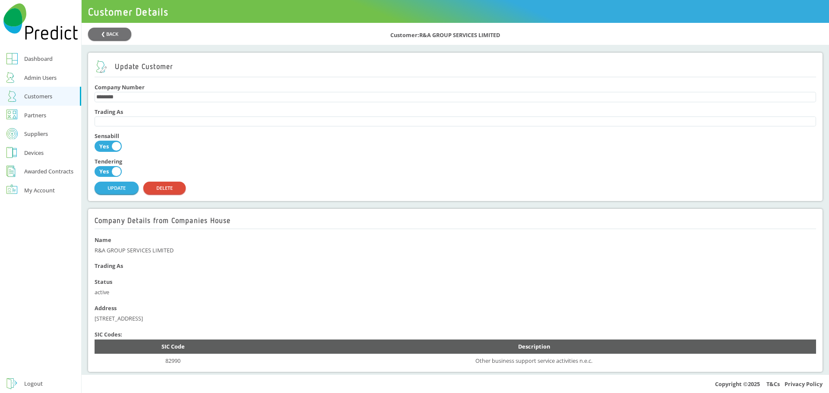
click at [27, 384] on div "Logout" at bounding box center [33, 384] width 19 height 10
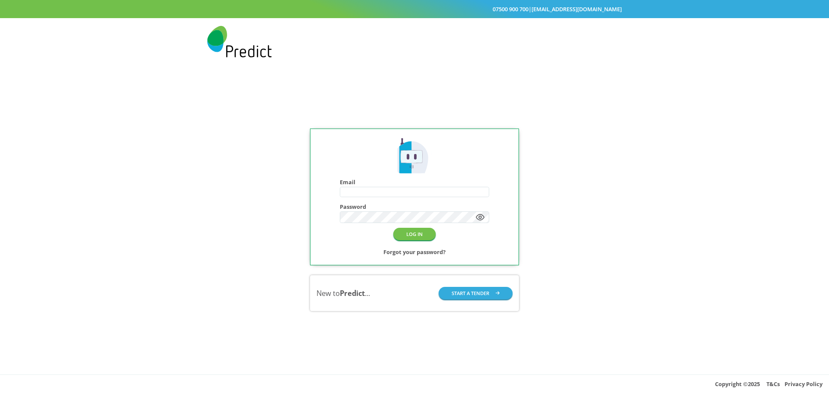
type input "**********"
